Goal: Task Accomplishment & Management: Use online tool/utility

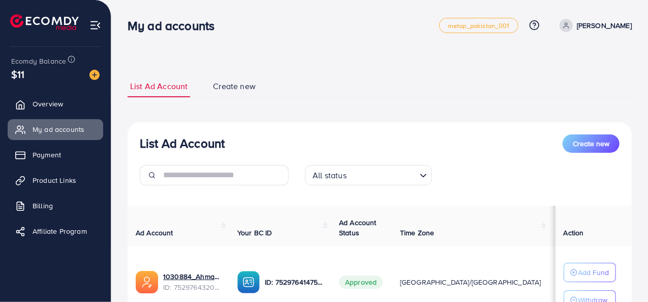
click at [58, 184] on span "Product Links" at bounding box center [55, 180] width 44 height 10
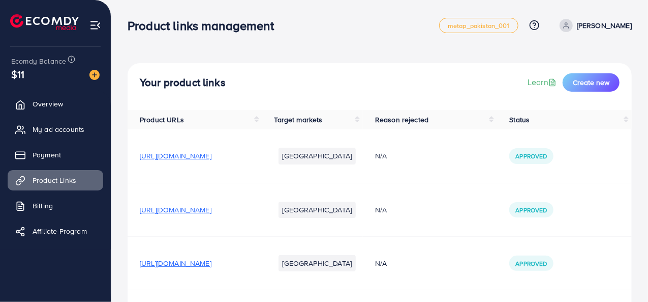
click at [134, 264] on td "[URL][DOMAIN_NAME]" at bounding box center [195, 262] width 135 height 53
drag, startPoint x: 134, startPoint y: 264, endPoint x: 302, endPoint y: 265, distance: 167.8
click at [262, 265] on td "[URL][DOMAIN_NAME]" at bounding box center [195, 262] width 135 height 53
copy span "[URL][DOMAIN_NAME]"
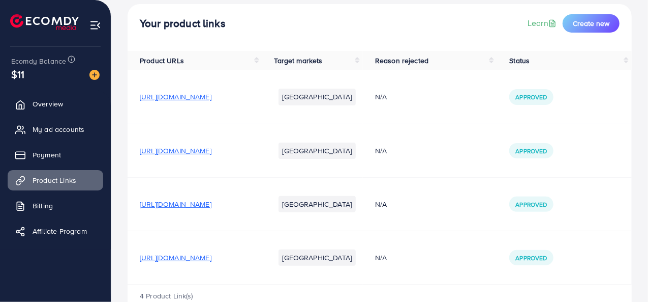
scroll to position [86, 0]
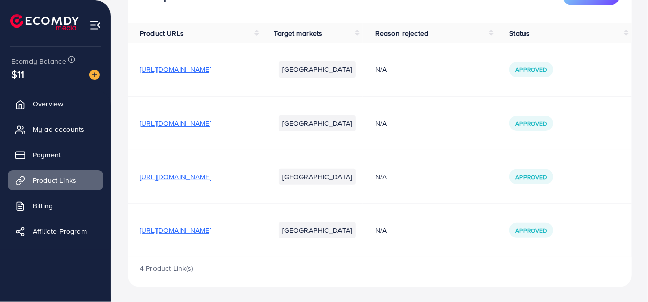
click at [323, 287] on div "Your product links Learn Create new Product URLs Target markets Reason rejected…" at bounding box center [379, 109] width 537 height 390
drag, startPoint x: 134, startPoint y: 228, endPoint x: 339, endPoint y: 233, distance: 204.5
click at [339, 233] on tr "[URL][DOMAIN_NAME] Pakistan N/A Approved" at bounding box center [380, 229] width 504 height 53
copy span "[URL][DOMAIN_NAME]"
click at [364, 284] on div "4 Product Link(s)" at bounding box center [380, 271] width 504 height 29
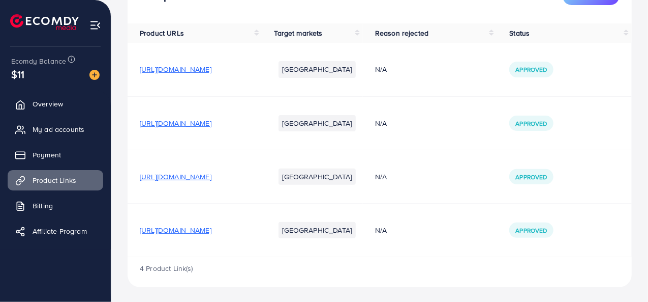
click at [212, 228] on span "[URL][DOMAIN_NAME]" at bounding box center [176, 230] width 72 height 10
click at [136, 227] on td "[URL][DOMAIN_NAME]" at bounding box center [195, 229] width 135 height 53
drag, startPoint x: 136, startPoint y: 227, endPoint x: 319, endPoint y: 246, distance: 184.0
click at [262, 246] on td "[URL][DOMAIN_NAME]" at bounding box center [195, 229] width 135 height 53
copy span "[URL][DOMAIN_NAME]"
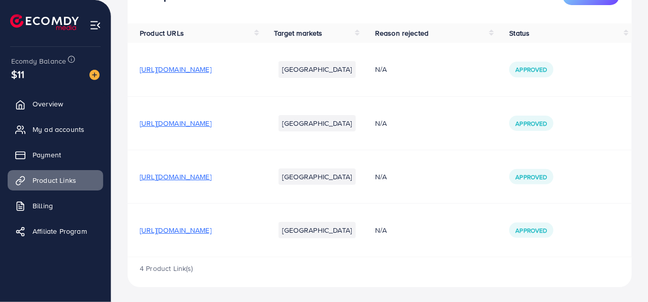
click at [374, 265] on div "4 Product Link(s)" at bounding box center [380, 271] width 504 height 29
click at [212, 229] on span "[URL][DOMAIN_NAME]" at bounding box center [176, 230] width 72 height 10
click at [331, 264] on div "4 Product Link(s)" at bounding box center [380, 271] width 504 height 29
click at [137, 230] on td "[URL][DOMAIN_NAME]" at bounding box center [195, 229] width 135 height 53
drag, startPoint x: 137, startPoint y: 230, endPoint x: 310, endPoint y: 255, distance: 174.6
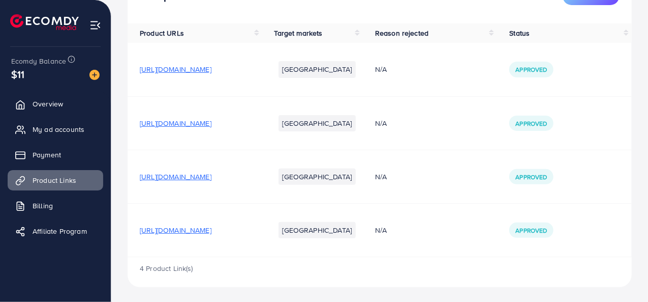
click at [262, 255] on td "[URL][DOMAIN_NAME]" at bounding box center [195, 229] width 135 height 53
copy span "[URL][DOMAIN_NAME]"
